Goal: Information Seeking & Learning: Find specific fact

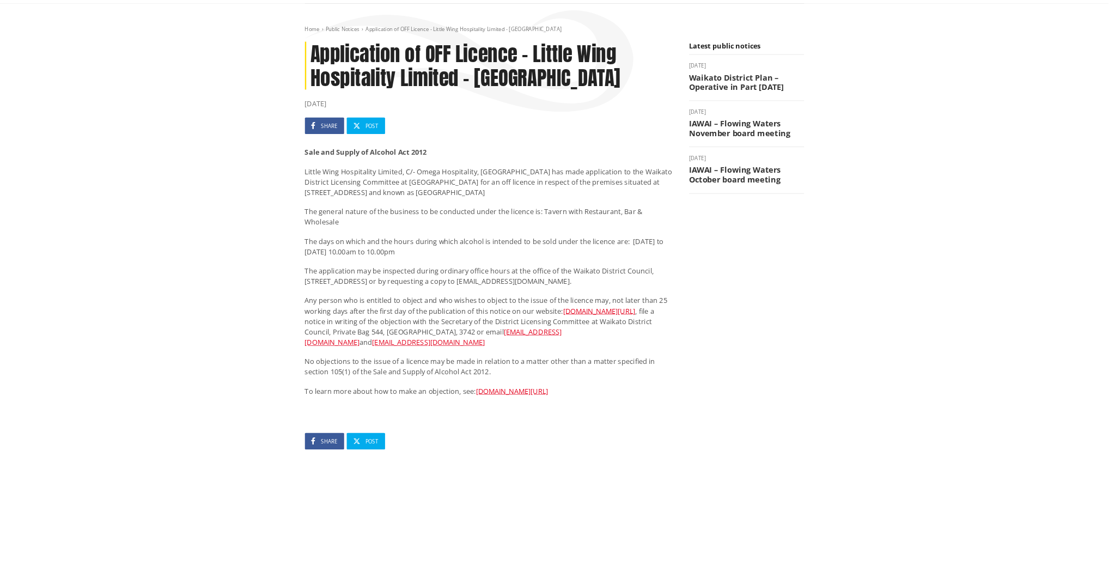
scroll to position [109, 0]
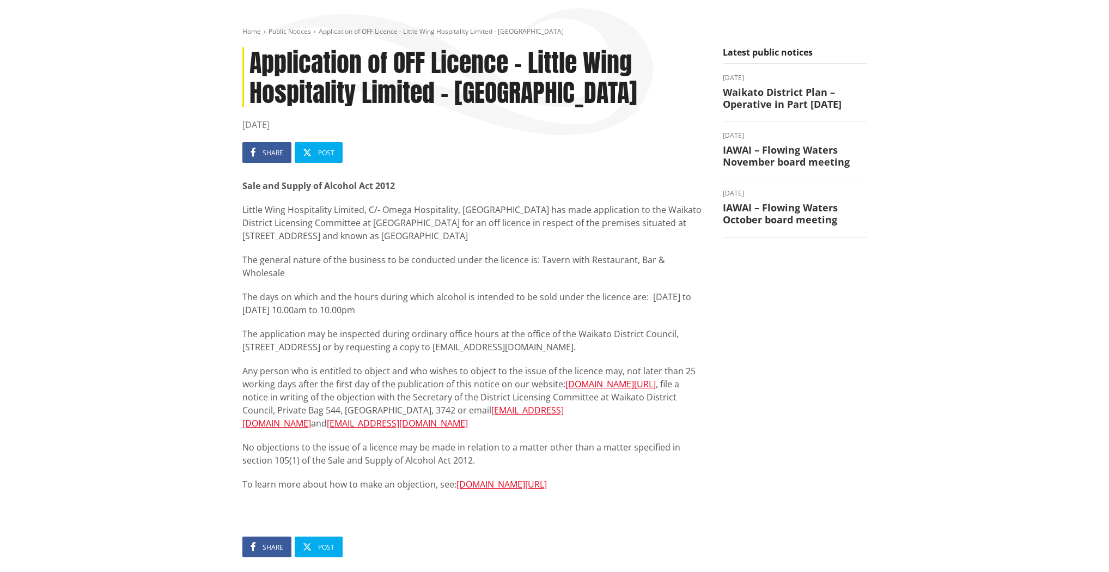
drag, startPoint x: 454, startPoint y: 209, endPoint x: 505, endPoint y: 232, distance: 56.3
click at [505, 232] on p "Little Wing Hospitality Limited, C/- Omega Hospitality, [GEOGRAPHIC_DATA] has m…" at bounding box center [474, 222] width 464 height 39
drag, startPoint x: 514, startPoint y: 232, endPoint x: 361, endPoint y: 344, distance: 190.2
click at [361, 344] on div "Sale and Supply of Alcohol Act 2012 Little Wing Hospitality Limited, C/- Omega …" at bounding box center [474, 347] width 464 height 336
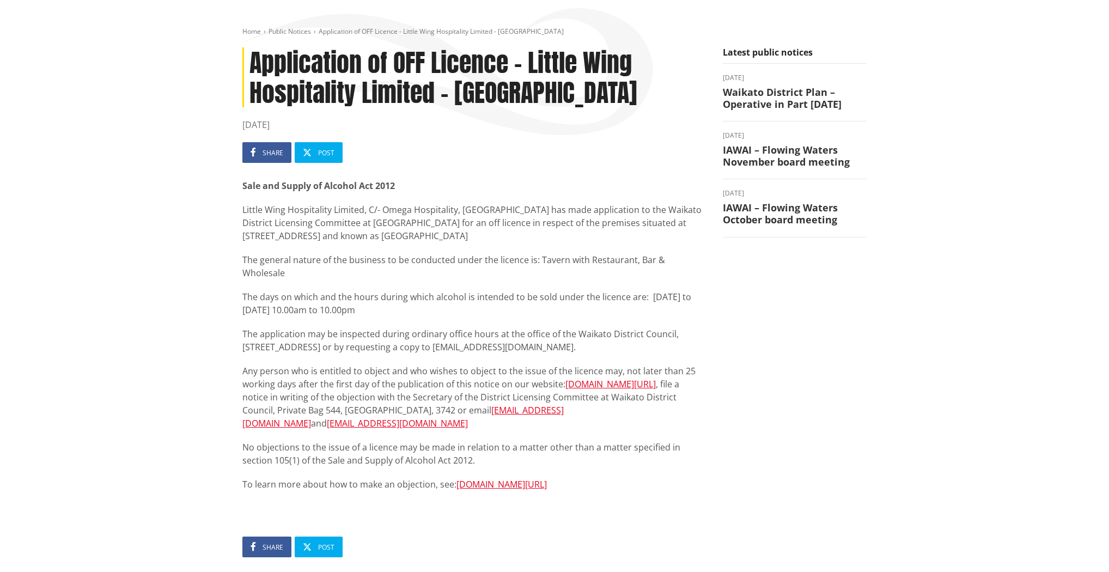
click at [361, 344] on div "Sale and Supply of Alcohol Act 2012 Little Wing Hospitality Limited, C/- Omega …" at bounding box center [474, 347] width 464 height 336
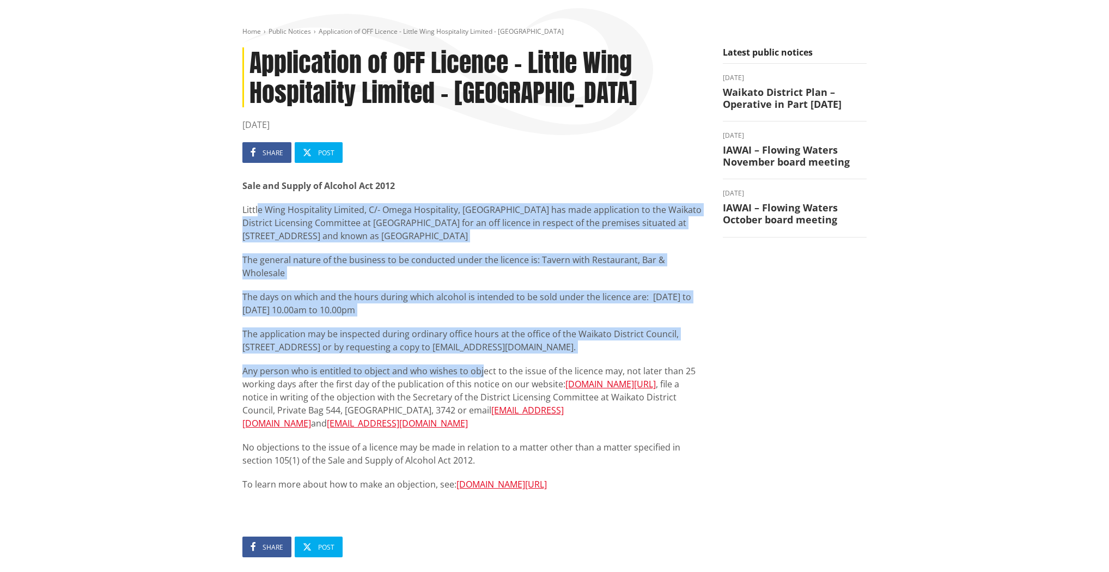
drag, startPoint x: 481, startPoint y: 356, endPoint x: 259, endPoint y: 214, distance: 263.5
click at [259, 214] on div "Sale and Supply of Alcohol Act 2012 Little Wing Hospitality Limited, C/- Omega …" at bounding box center [474, 347] width 464 height 336
click at [259, 214] on p "Little Wing Hospitality Limited, C/- Omega Hospitality, PO Box 50, Kumeu has ma…" at bounding box center [474, 222] width 464 height 39
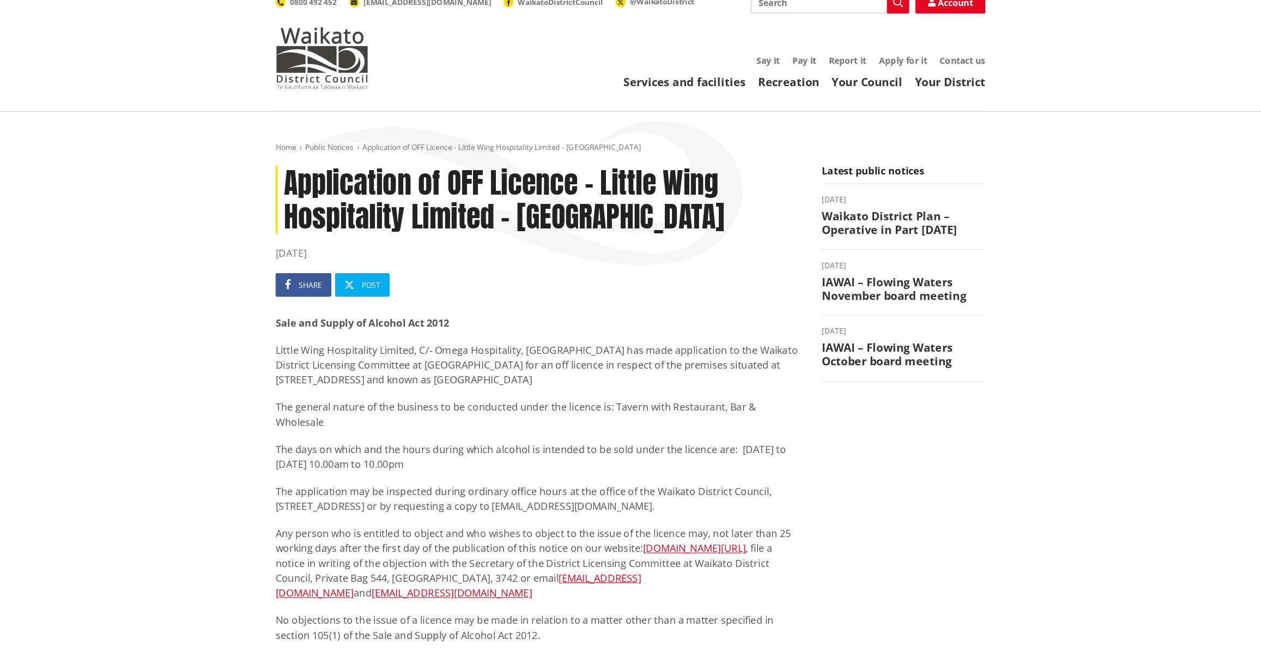
scroll to position [0, 0]
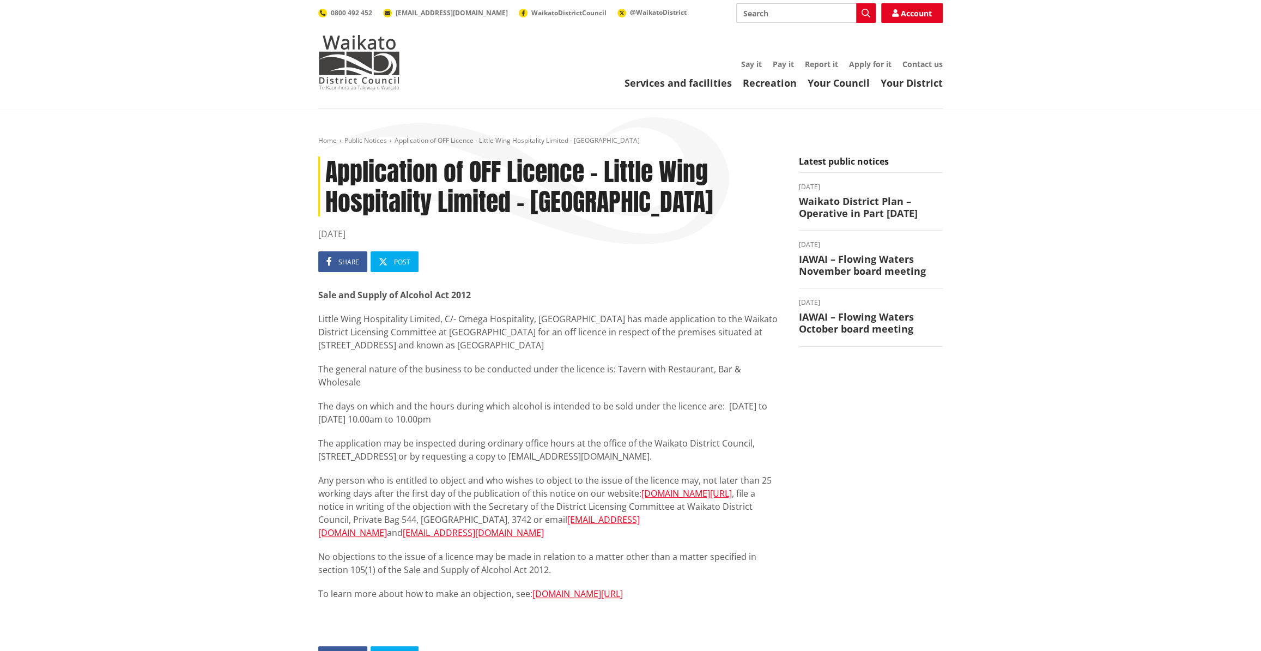
click at [774, 7] on input "Search" at bounding box center [805, 13] width 139 height 20
type input "red fox tavern"
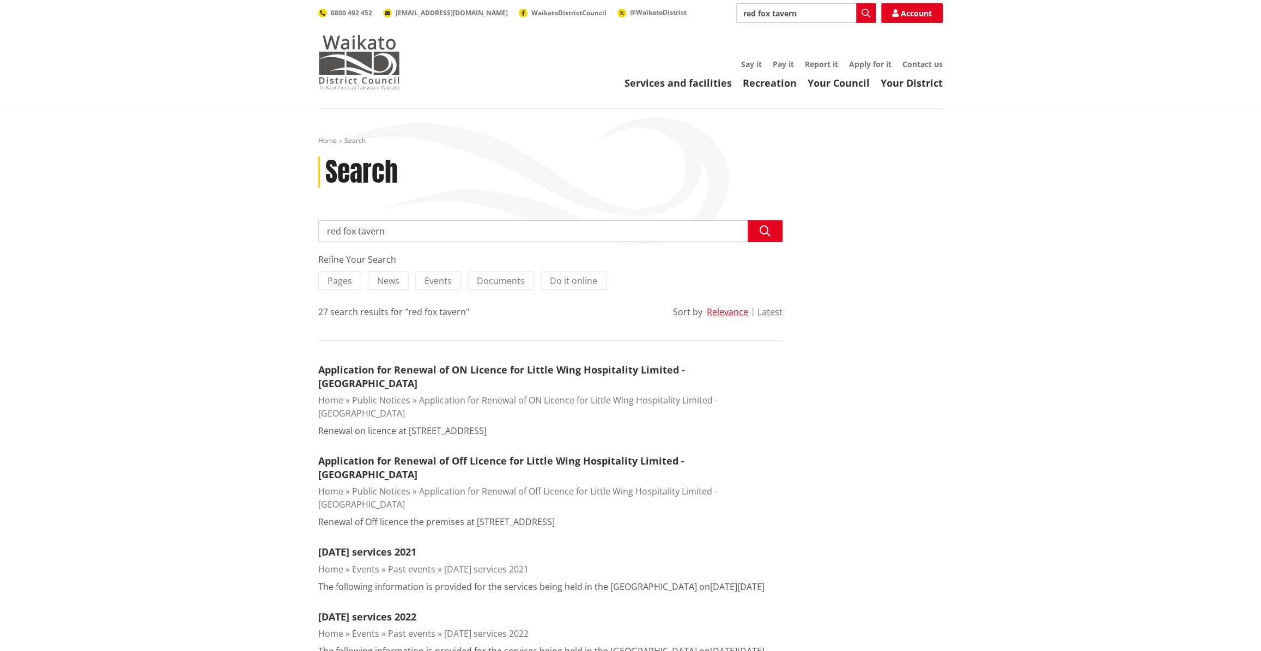
click at [326, 60] on img at bounding box center [359, 62] width 82 height 54
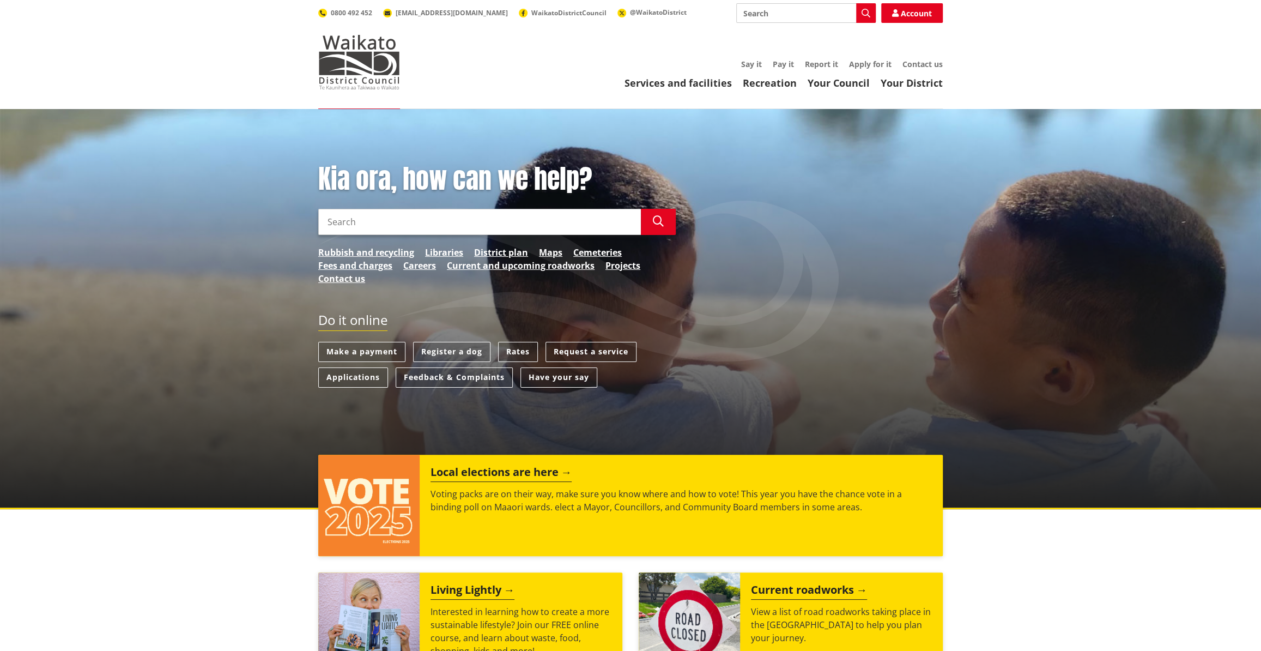
click at [430, 225] on input "Search" at bounding box center [479, 222] width 323 height 26
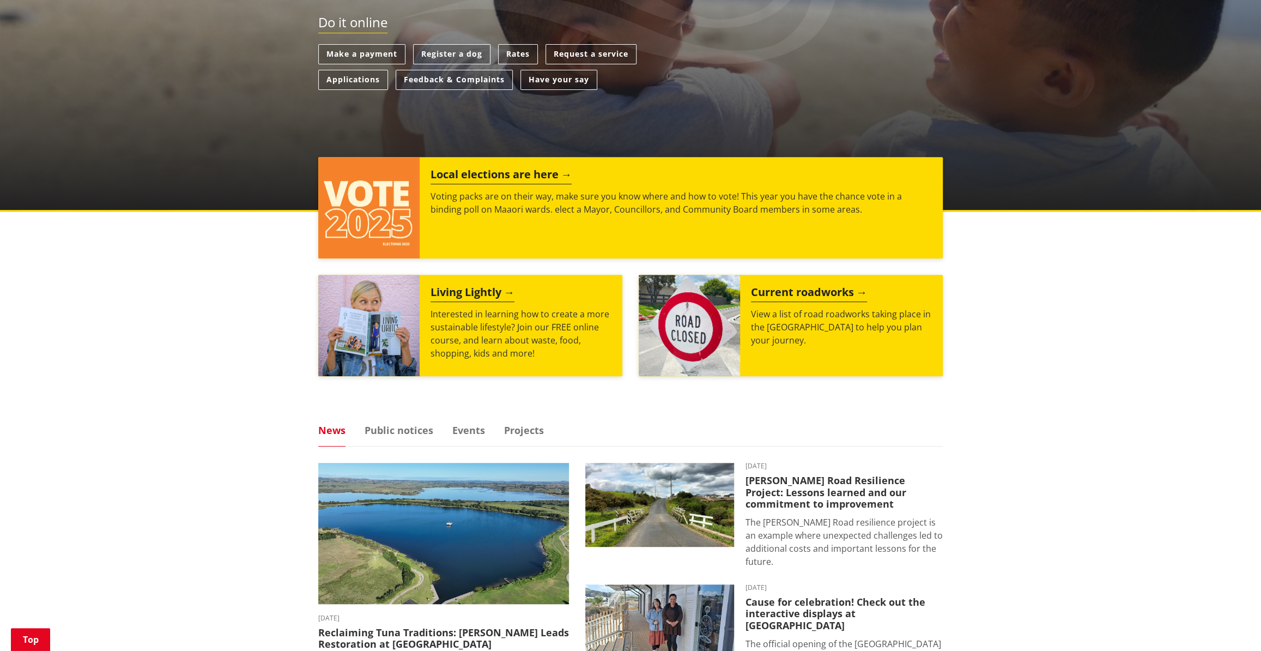
scroll to position [49, 0]
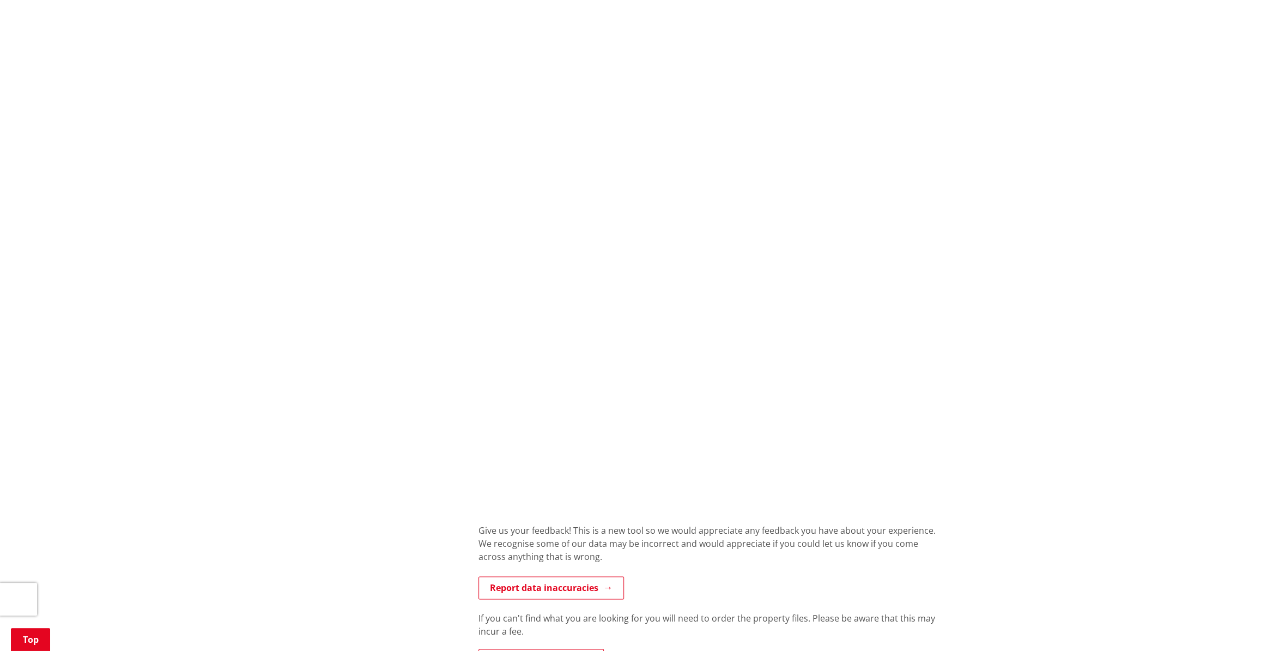
scroll to position [644, 0]
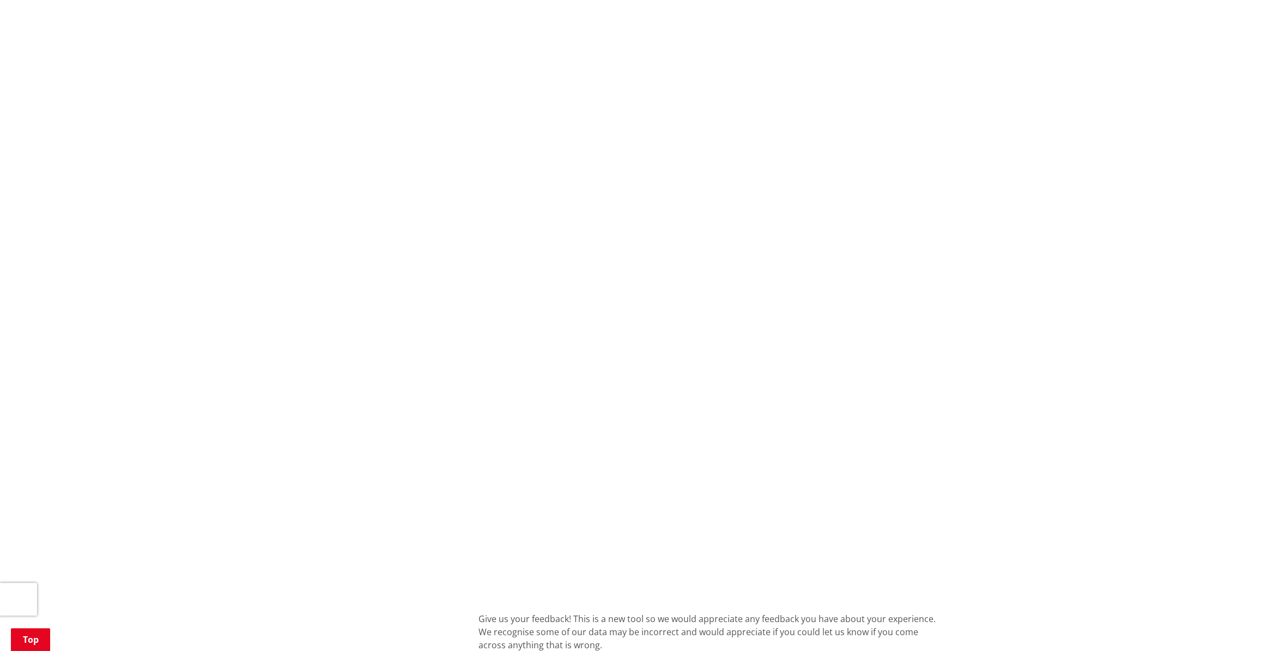
drag, startPoint x: 935, startPoint y: 321, endPoint x: 359, endPoint y: 263, distance: 579.5
click at [302, 287] on div "Home Services and facilities Consents, building and property Property and land …" at bounding box center [630, 254] width 1261 height 1579
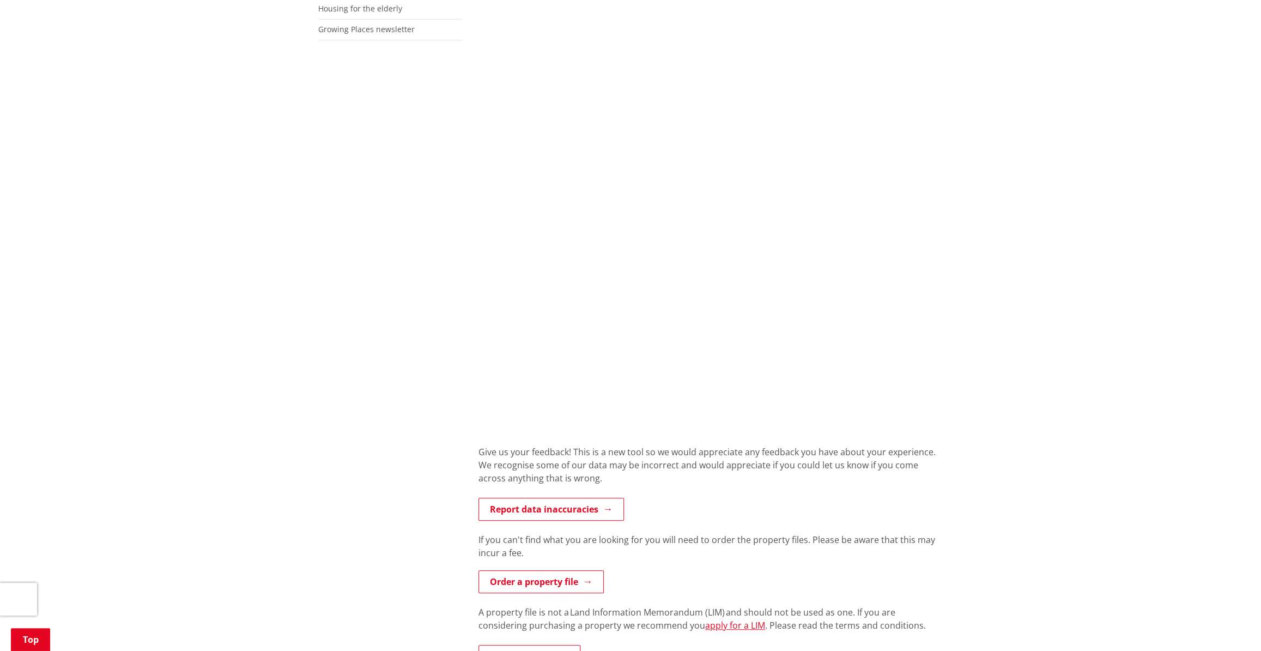
scroll to position [446, 0]
click at [261, 126] on div "Home Services and facilities Consents, building and property Property and land …" at bounding box center [630, 271] width 1261 height 1217
